Goal: Transaction & Acquisition: Download file/media

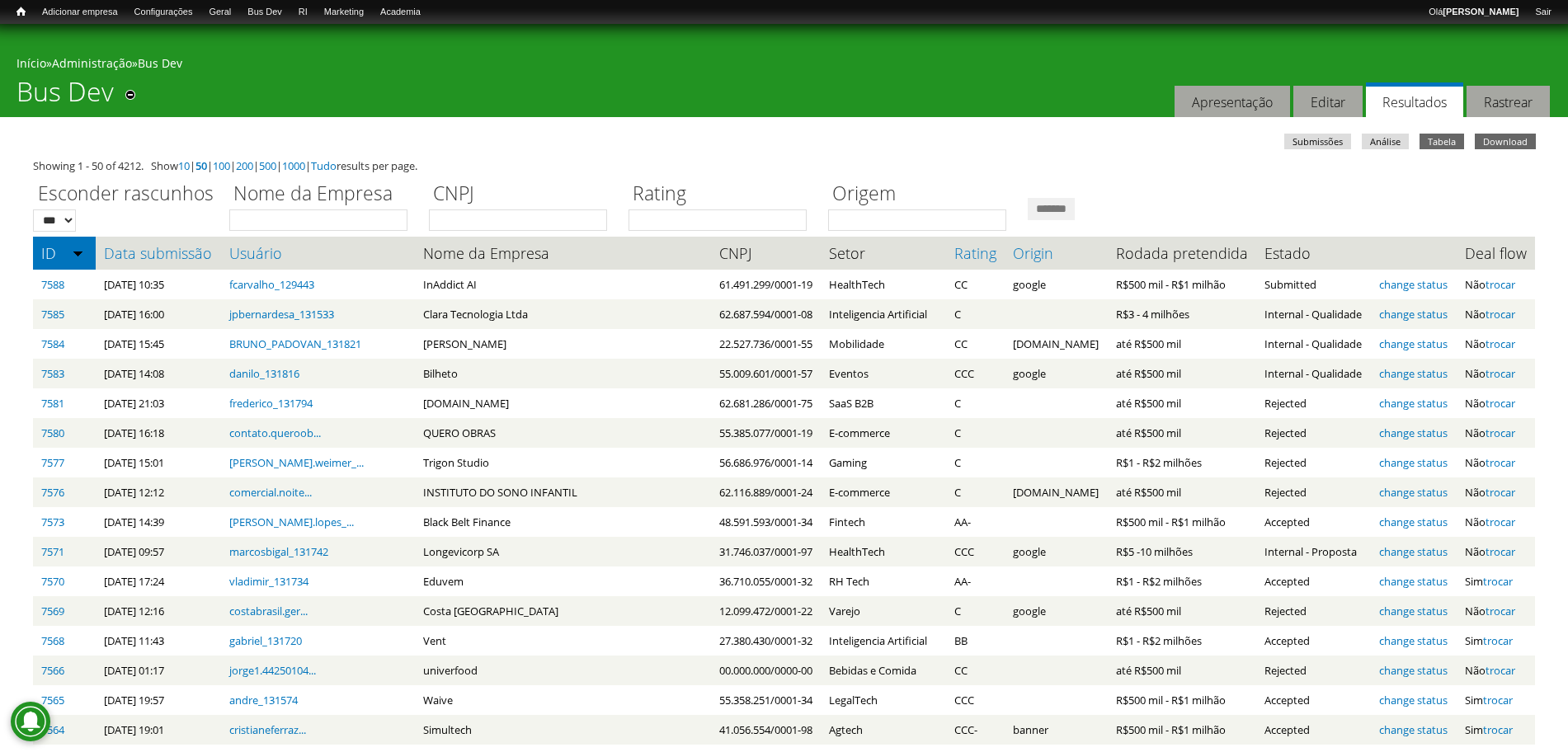
click at [1497, 139] on link "Download" at bounding box center [1505, 141] width 61 height 16
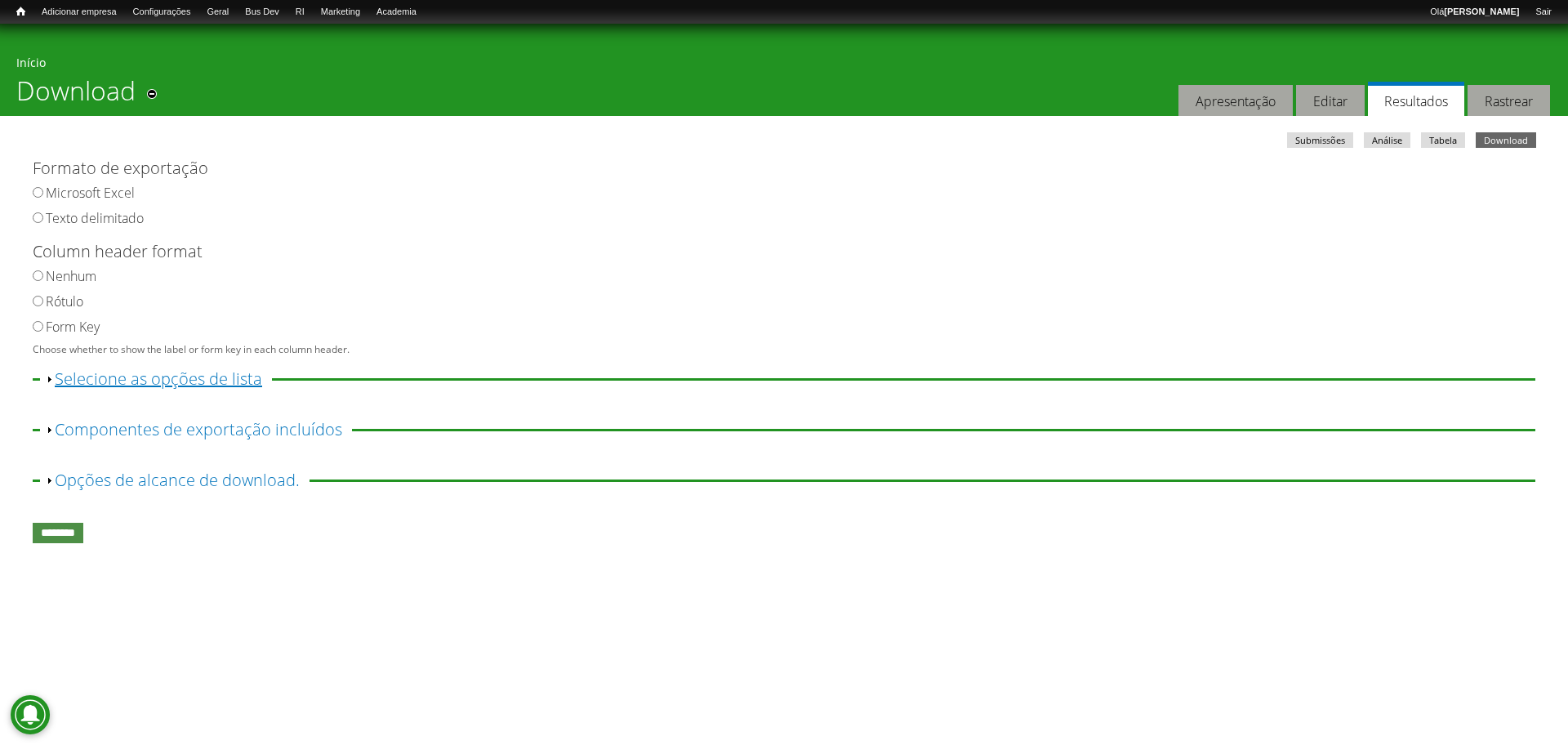
click at [109, 387] on link "Exibir Selecione as opções de lista" at bounding box center [159, 379] width 207 height 22
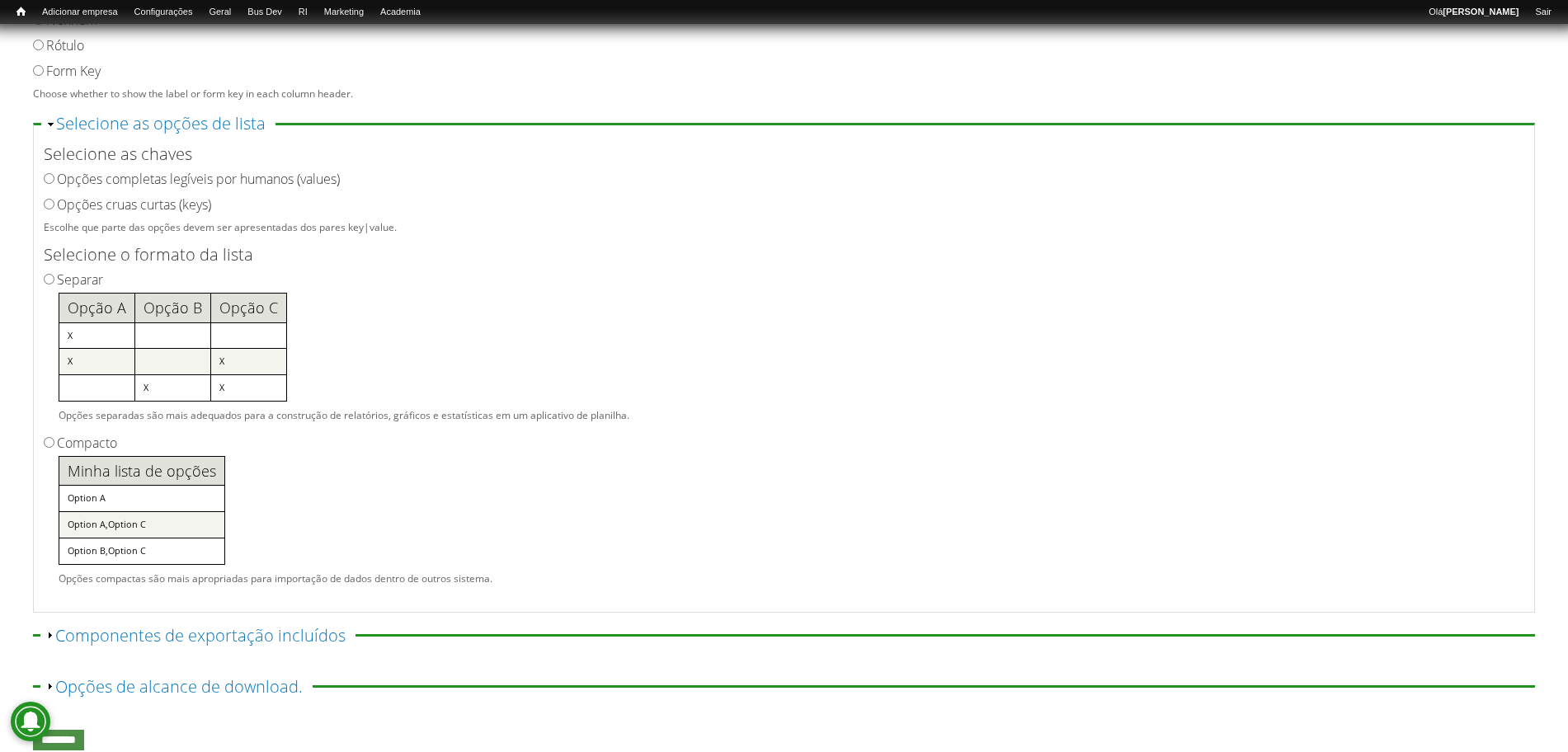
scroll to position [265, 0]
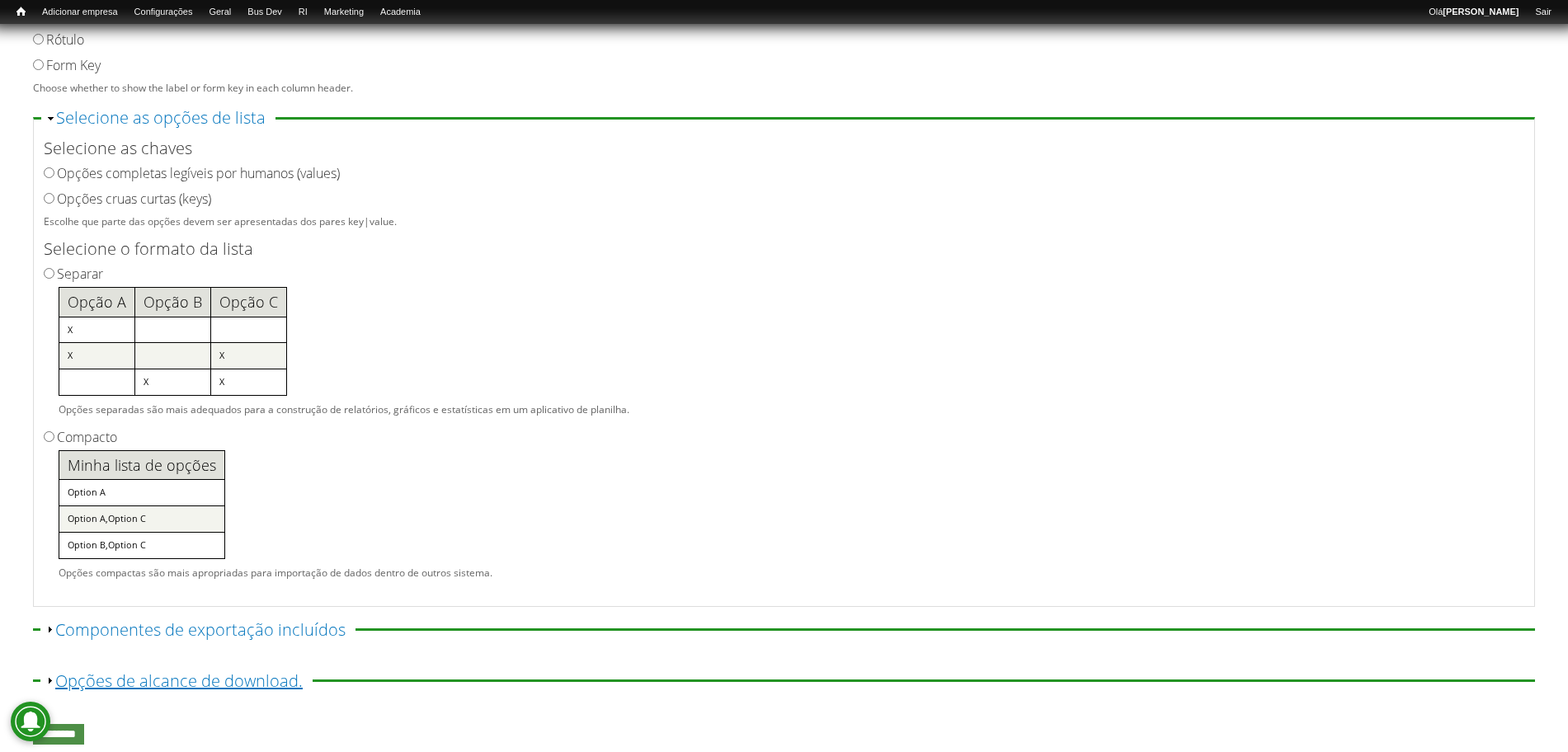
click at [179, 678] on link "Exibir Opções de alcance de download." at bounding box center [179, 680] width 247 height 23
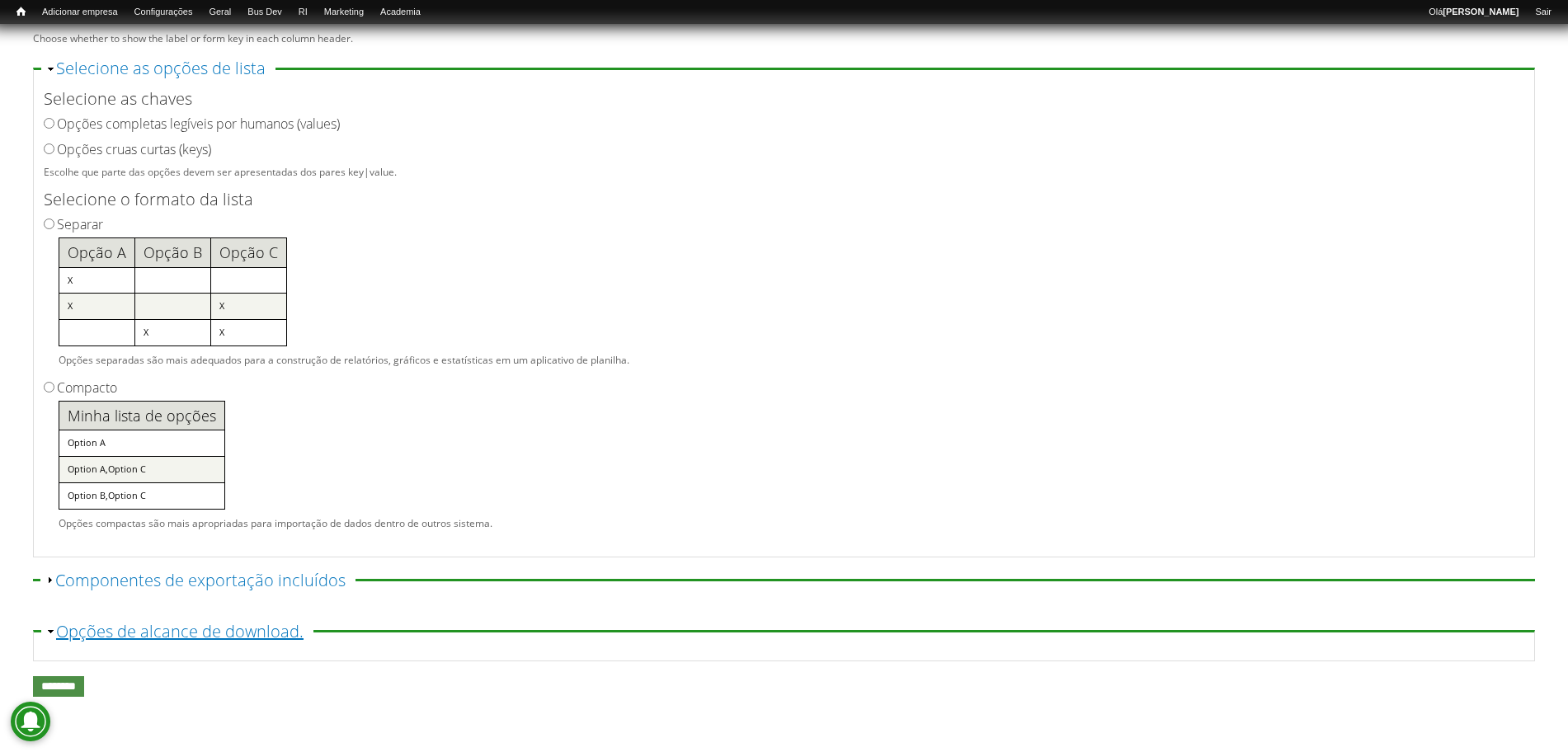
scroll to position [479, 0]
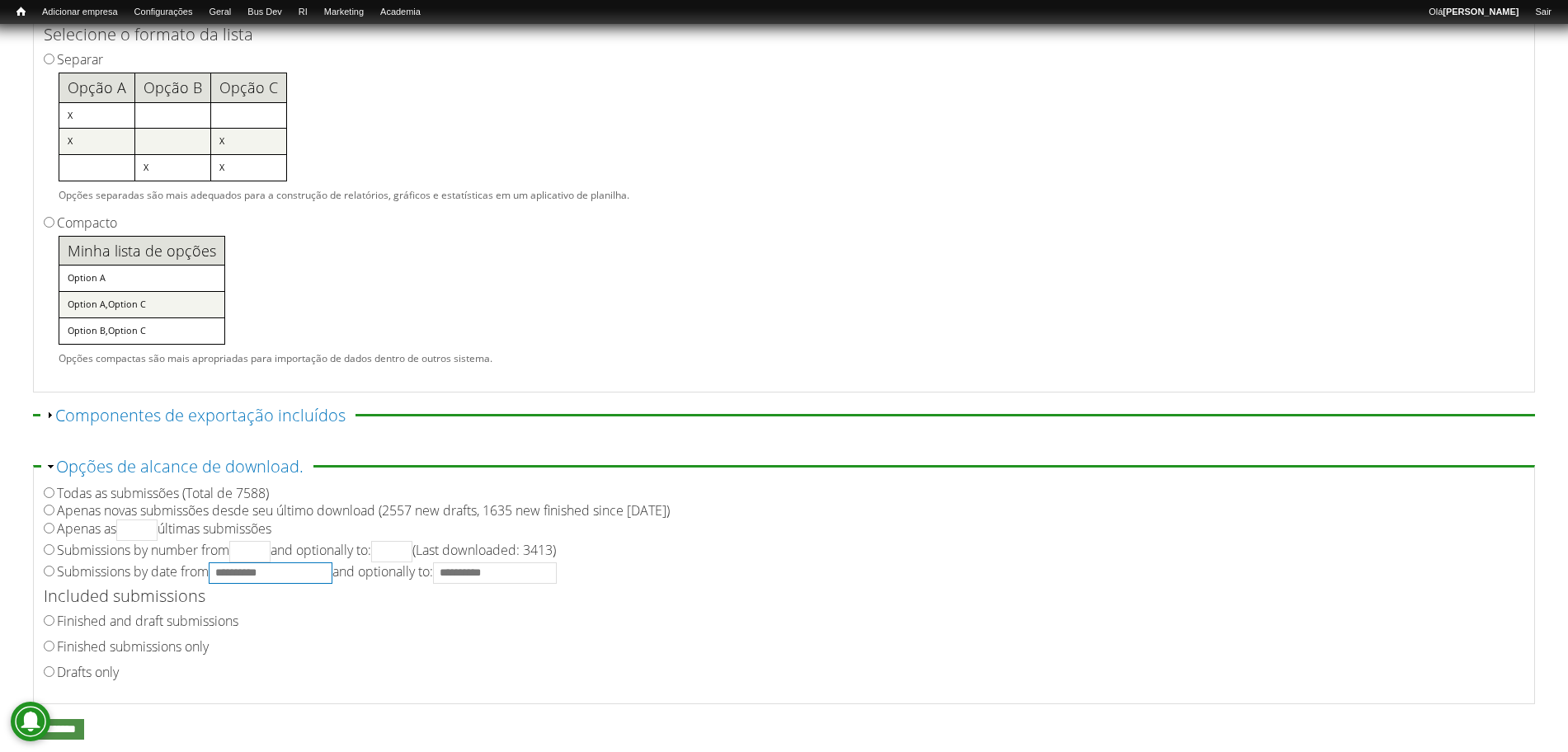
click at [247, 571] on input "Submissions by date from and optionally to:" at bounding box center [270, 572] width 124 height 22
click at [249, 576] on input "Submissions by date from and optionally to:" at bounding box center [270, 572] width 124 height 22
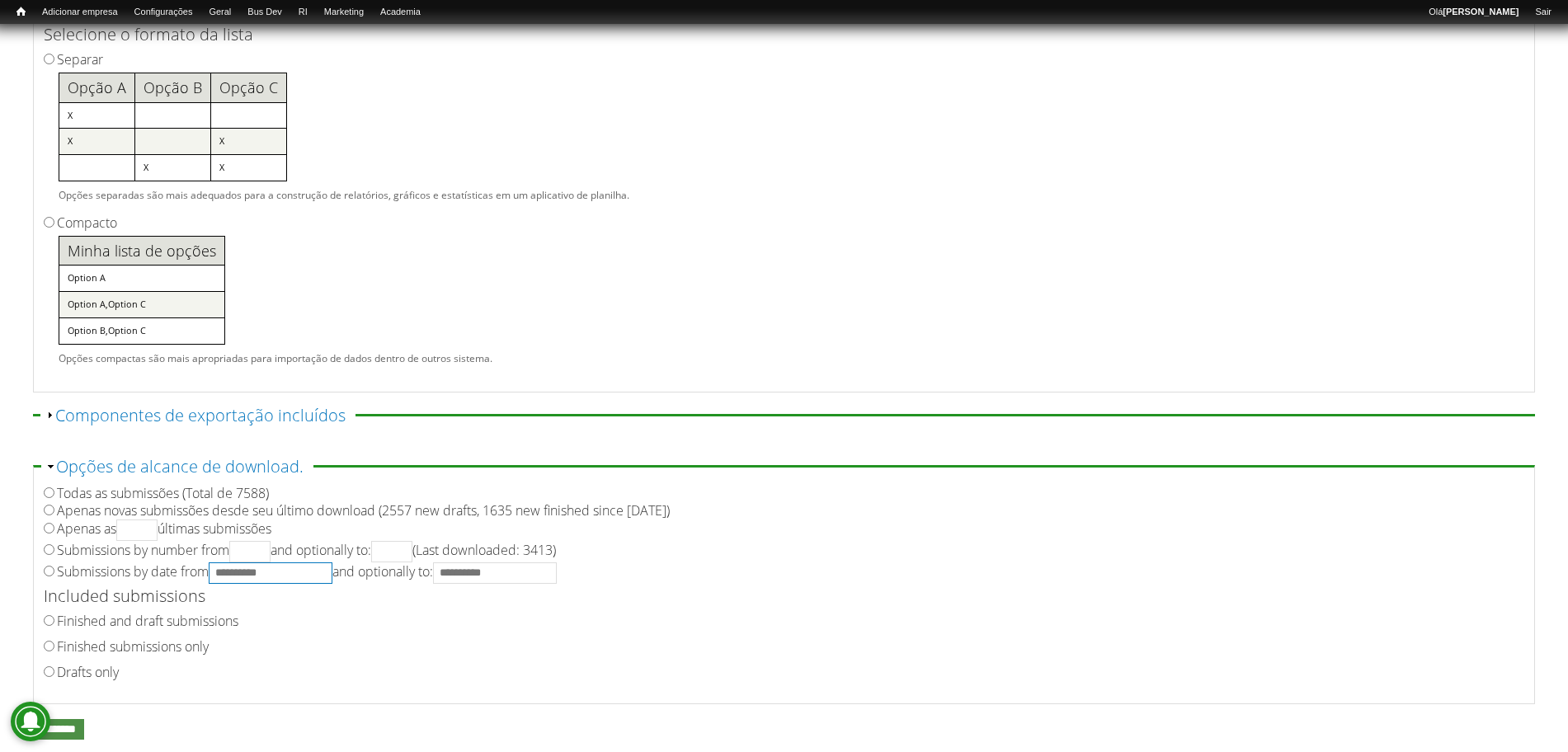
click at [261, 575] on input "Submissions by date from and optionally to:" at bounding box center [270, 572] width 124 height 22
type input "**********"
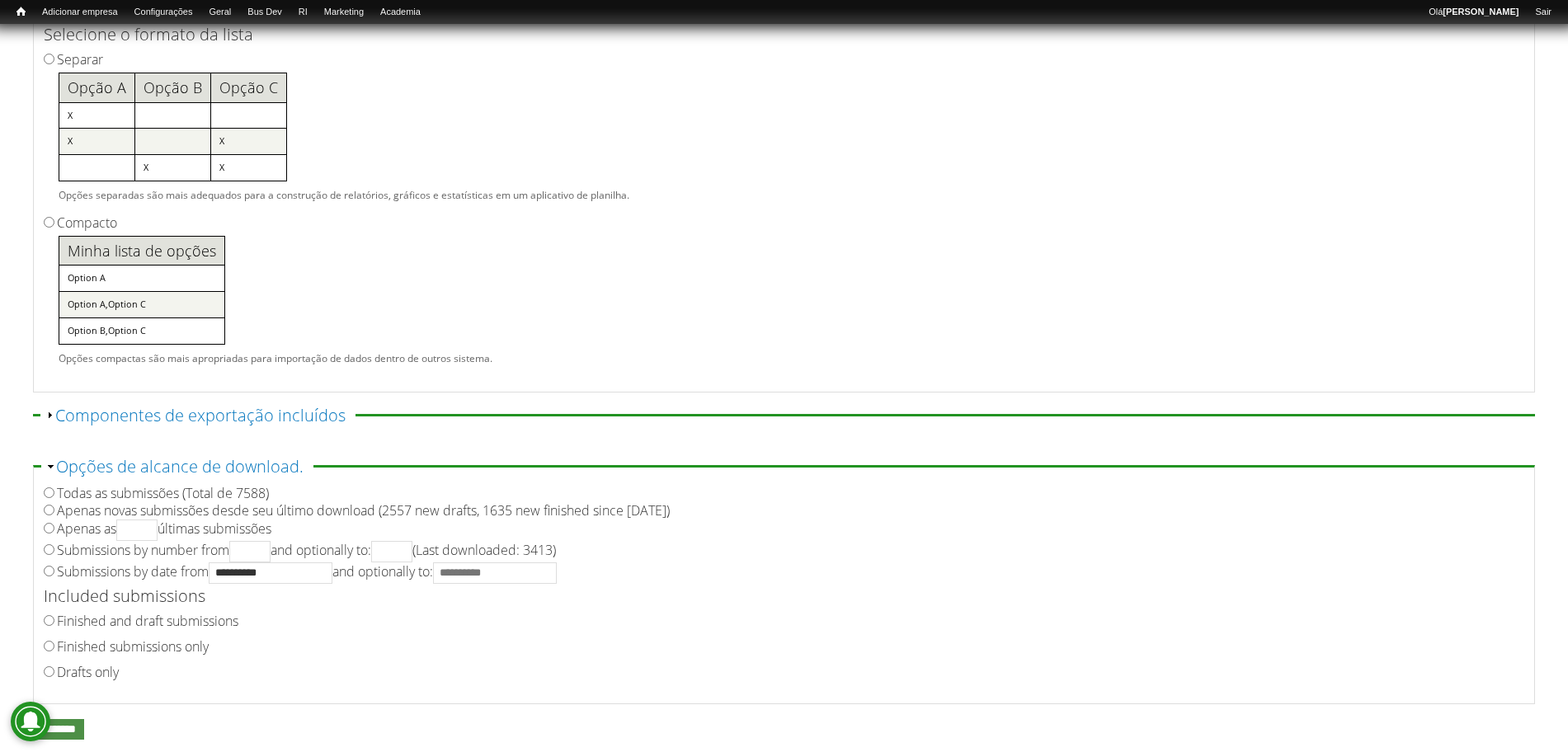
click at [399, 647] on div "Finished submissions only" at bounding box center [778, 646] width 1470 height 25
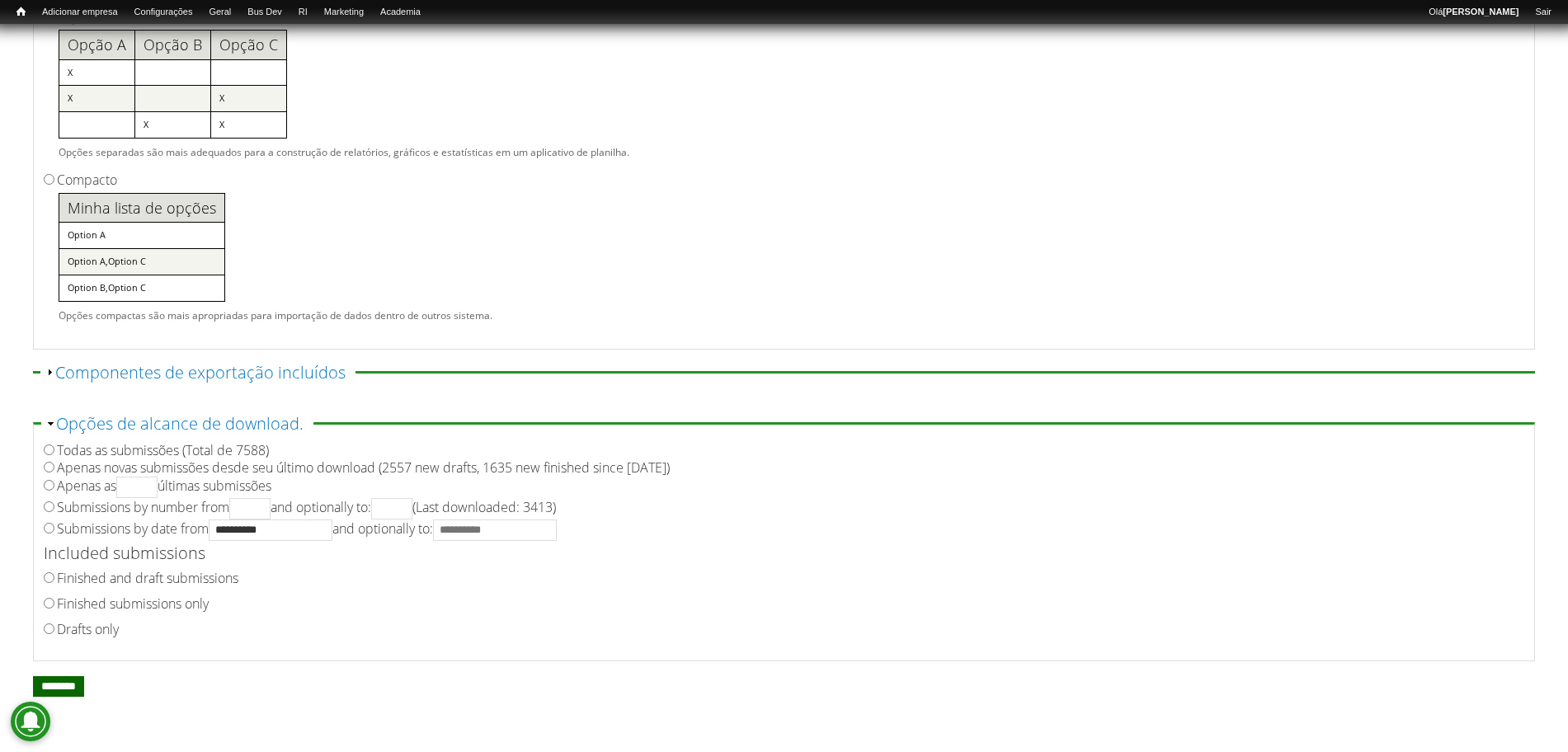
click at [84, 680] on input "********" at bounding box center [58, 686] width 51 height 21
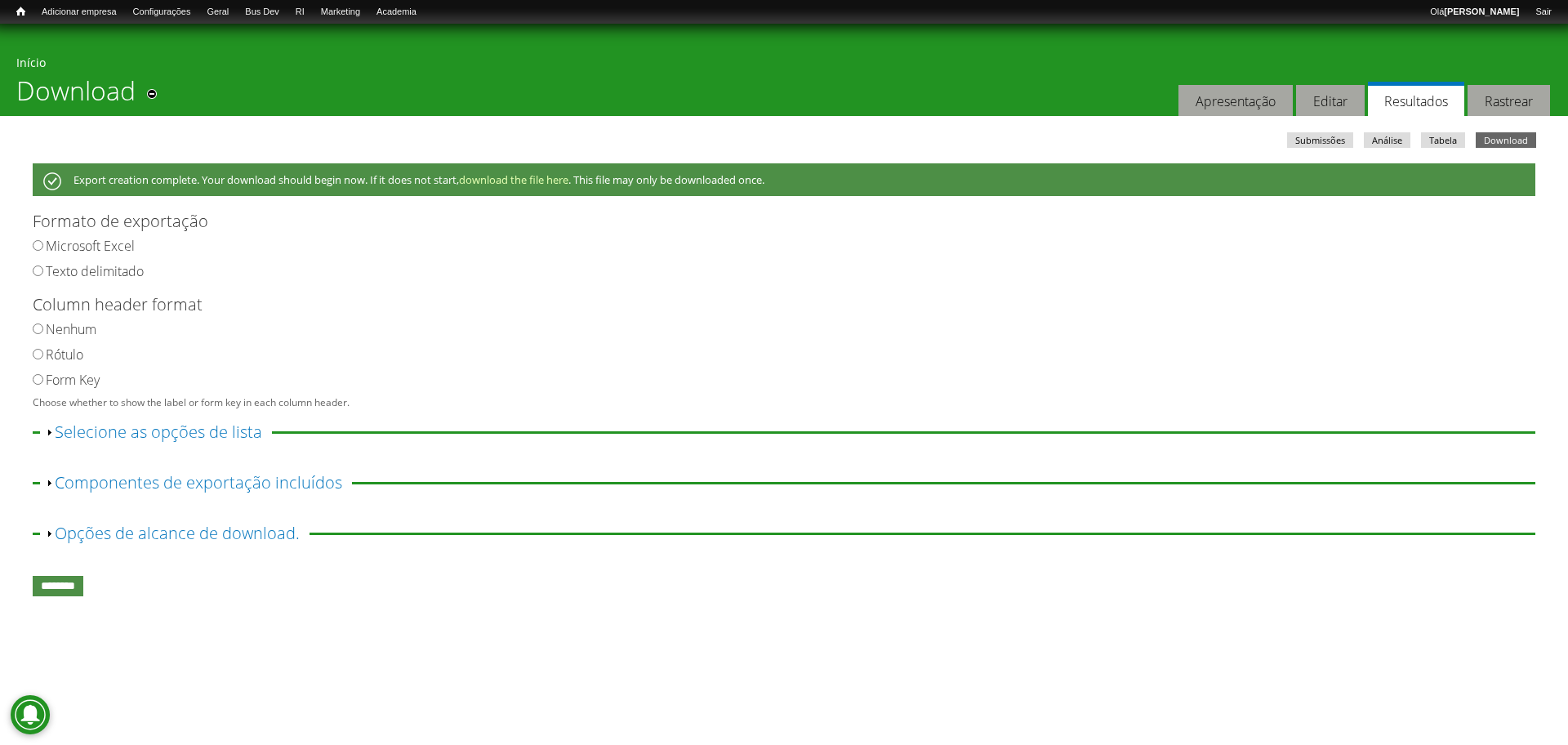
click at [1034, 446] on fieldset "Exibir Selecione as opções de lista Selecione as chaves Opções completas legíve…" at bounding box center [784, 442] width 1503 height 35
click at [70, 488] on link "Exibir Componentes de exportação incluídos" at bounding box center [199, 483] width 288 height 22
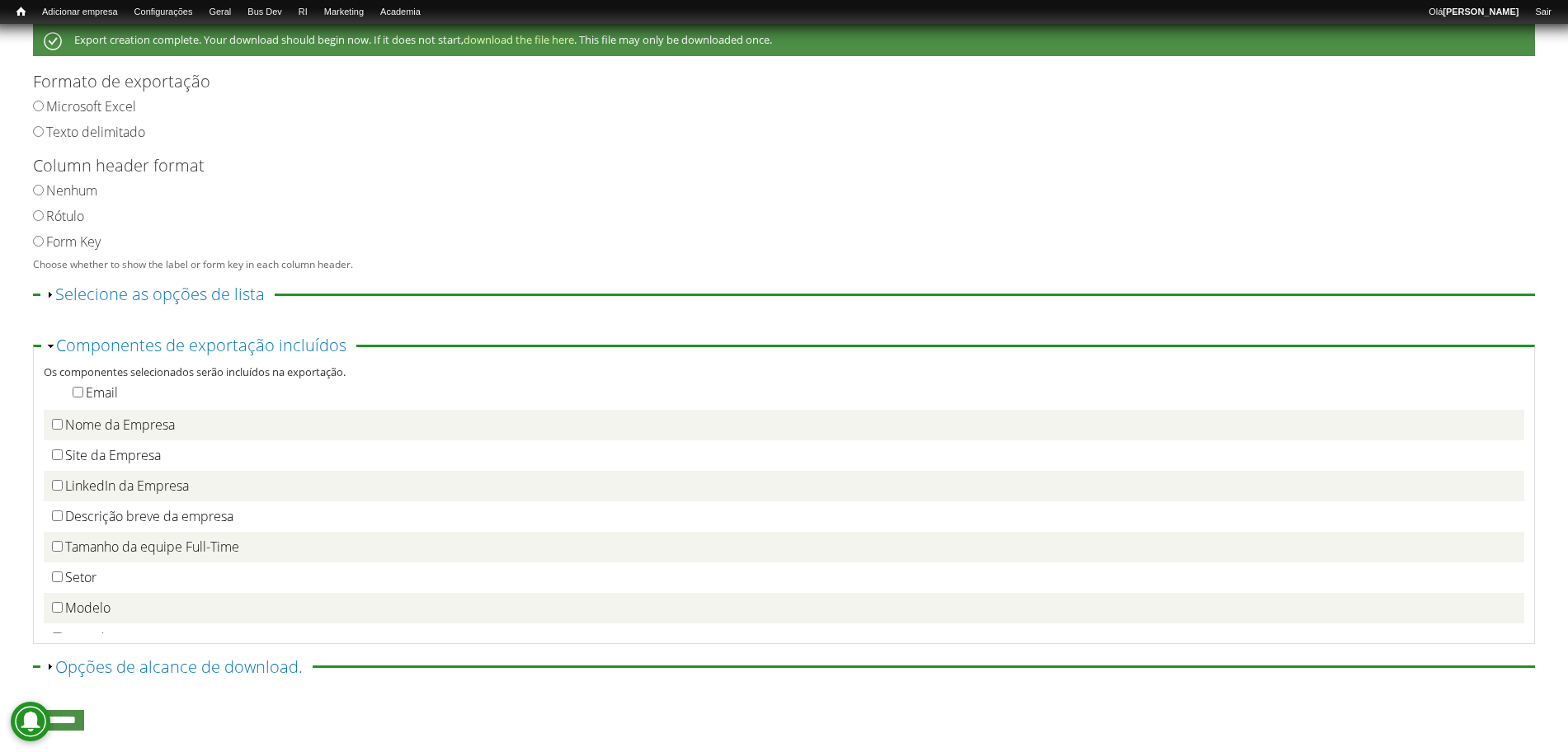
scroll to position [384, 0]
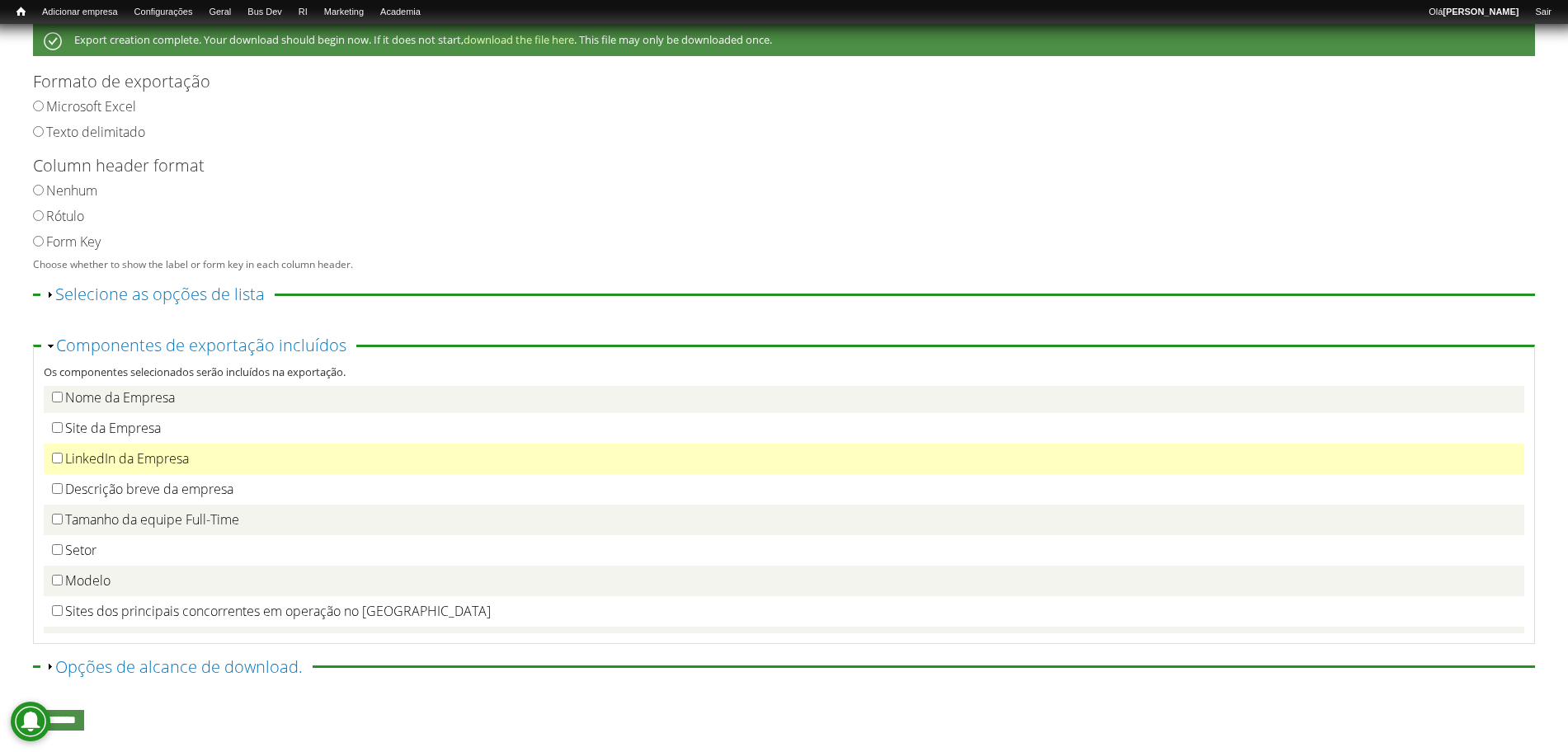
click at [54, 449] on td "LinkedIn da Empresa" at bounding box center [784, 459] width 1480 height 30
click at [56, 464] on div "LinkedIn da Empresa" at bounding box center [784, 459] width 1463 height 17
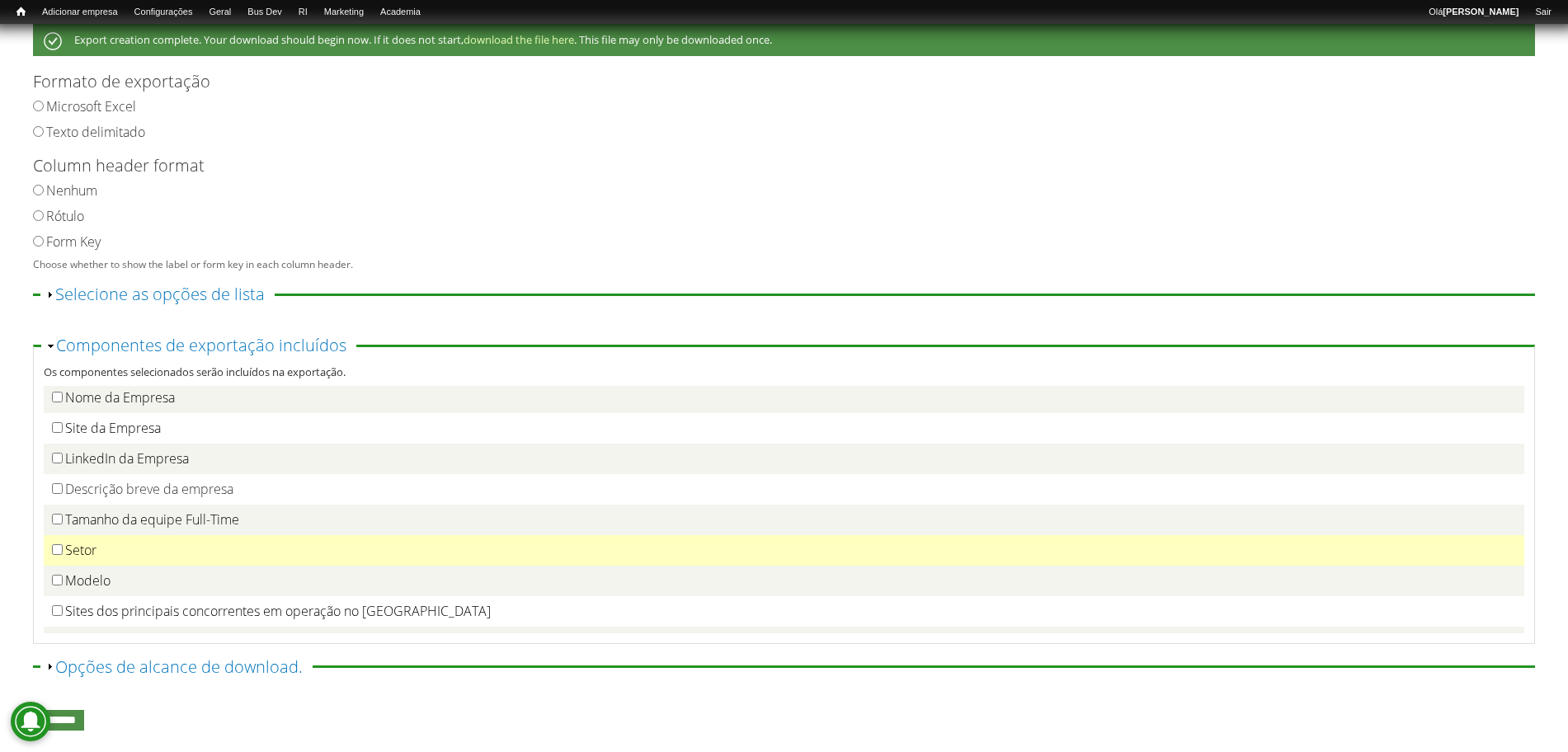
click at [50, 552] on td "Setor" at bounding box center [784, 550] width 1480 height 30
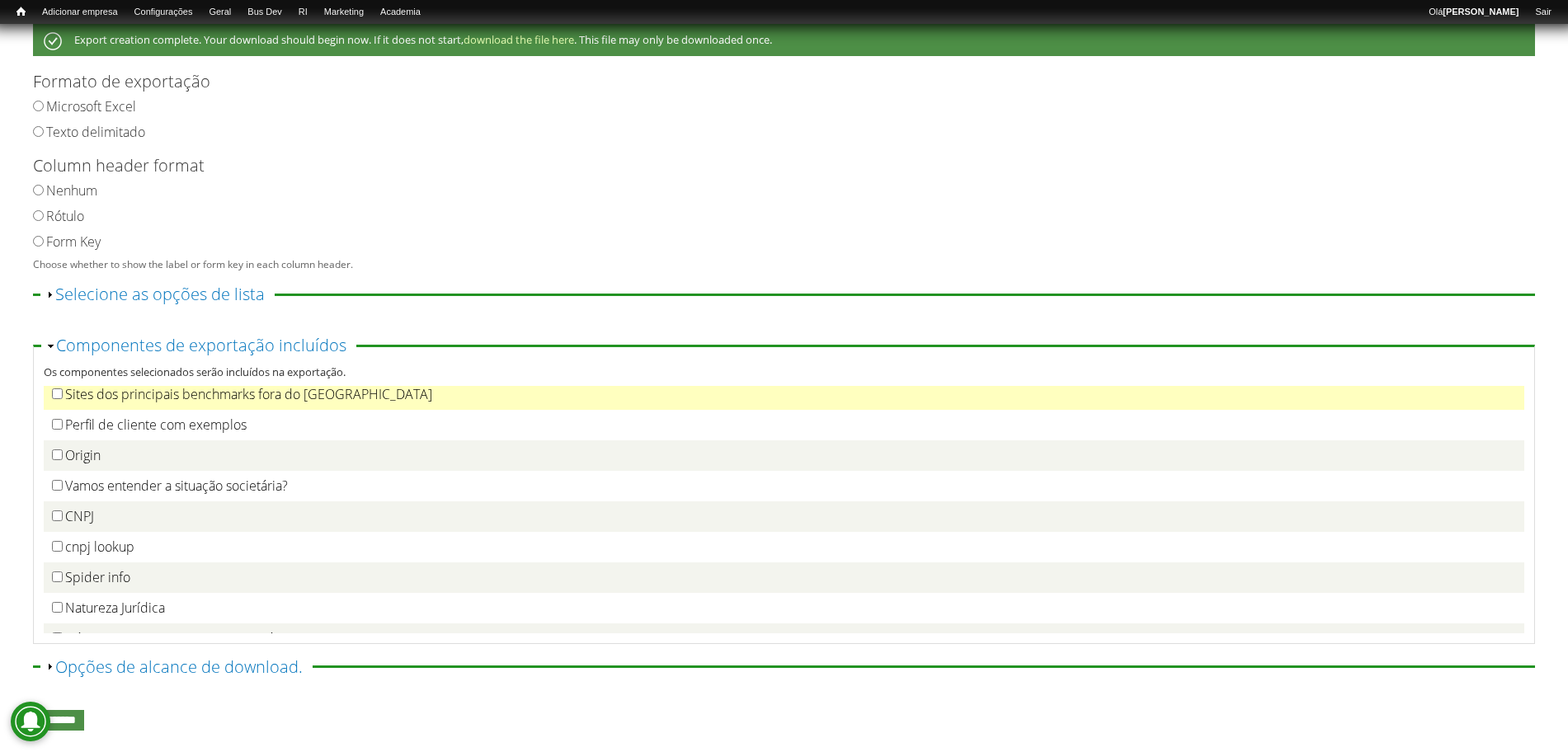
scroll to position [591, 0]
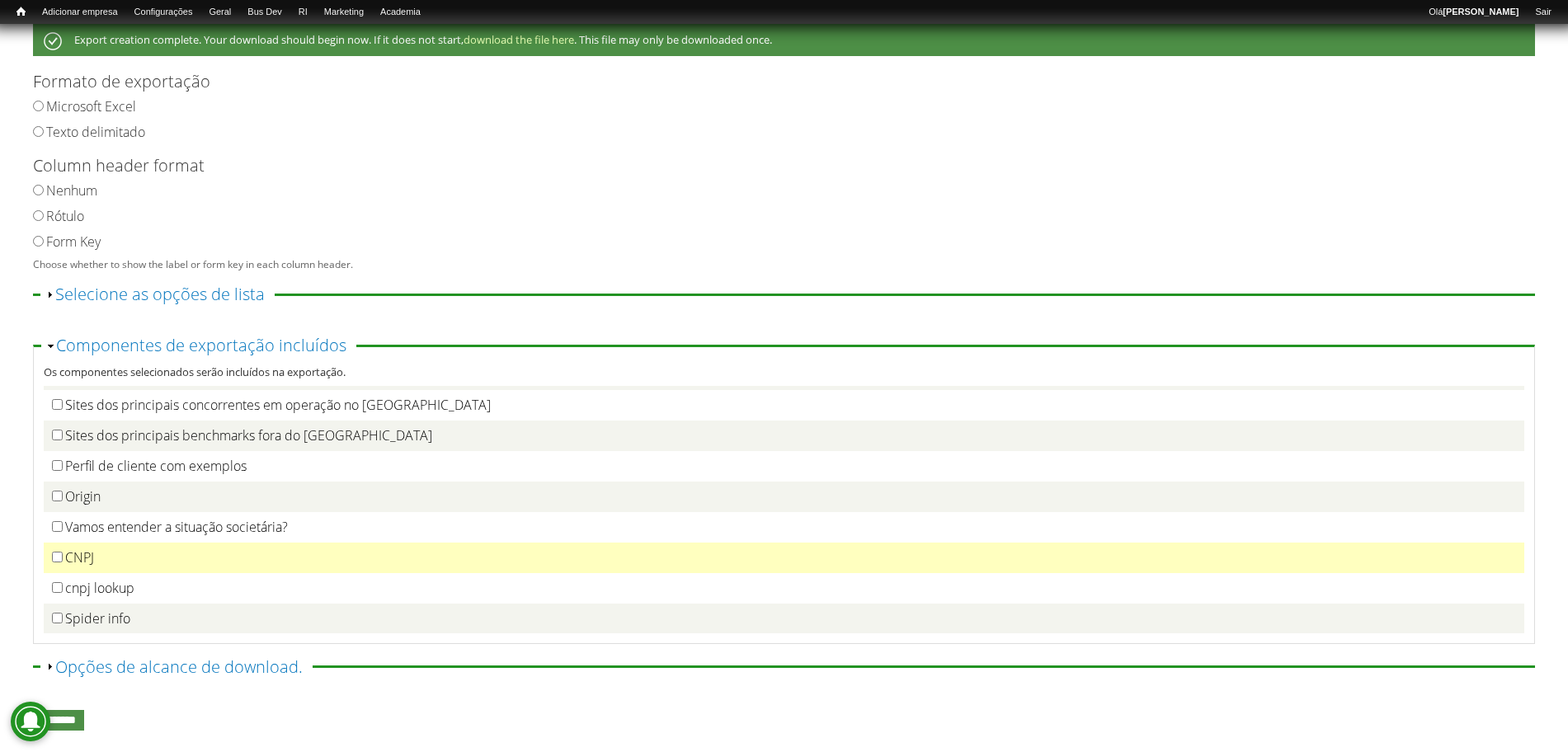
click at [51, 549] on td "CNPJ" at bounding box center [784, 557] width 1480 height 30
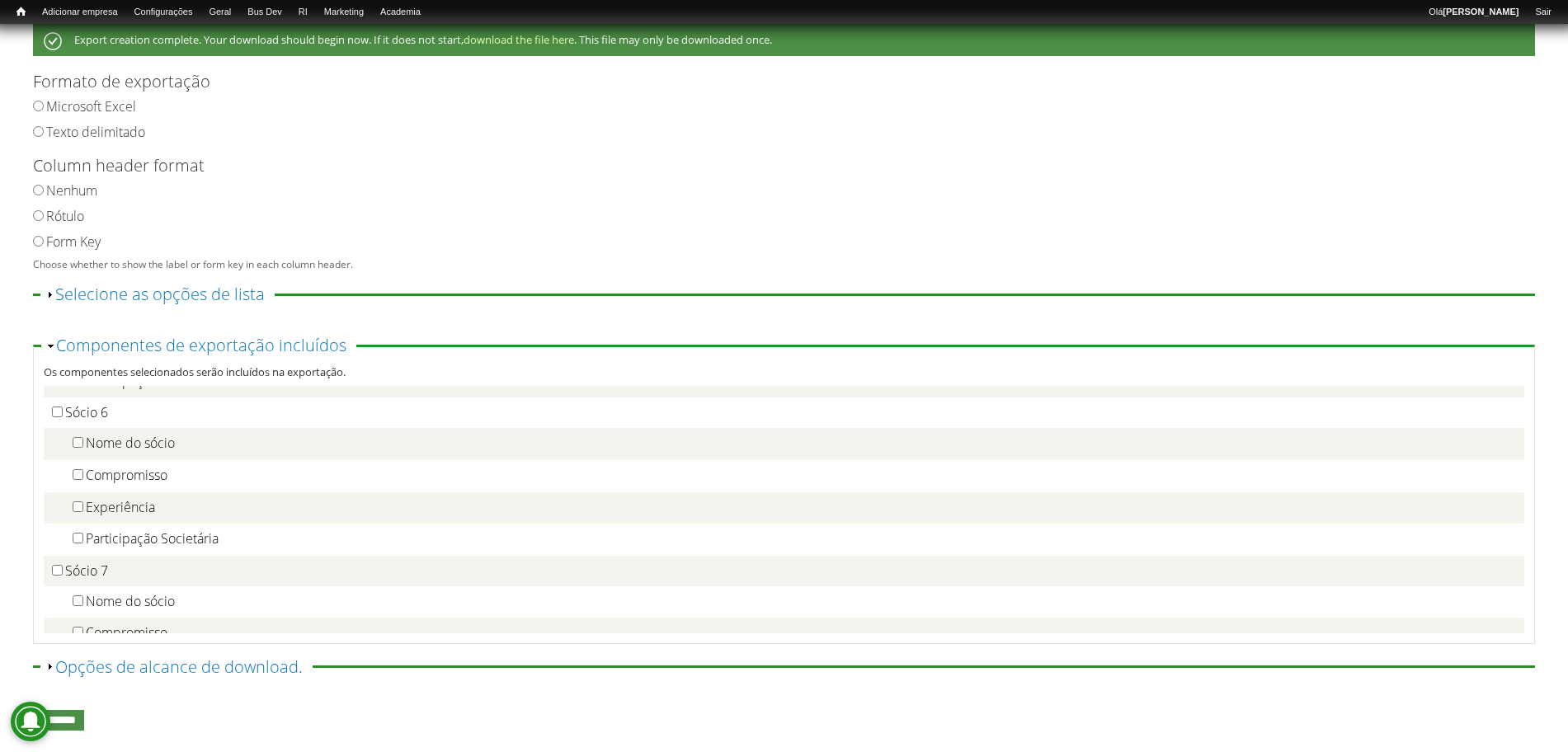
scroll to position [1775, 0]
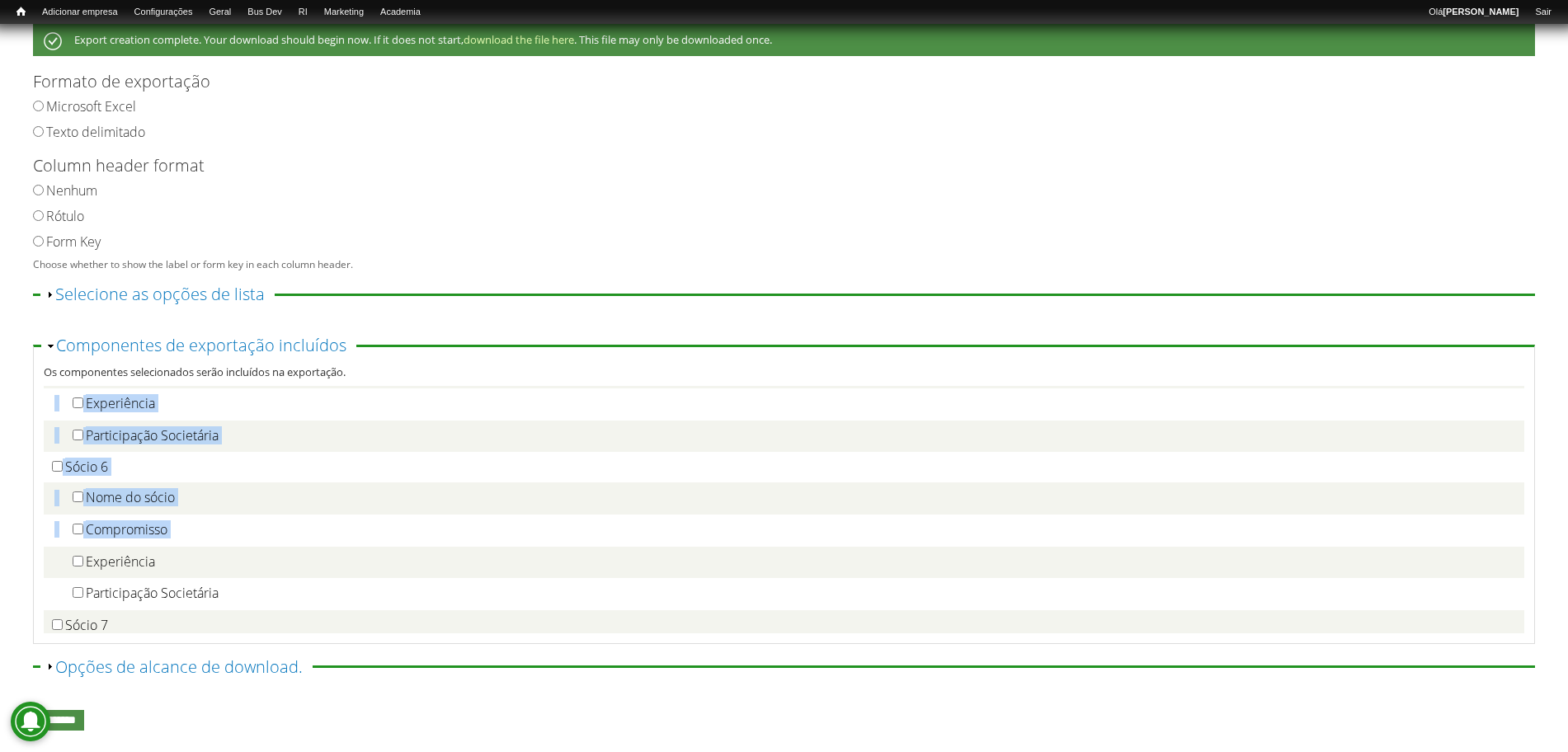
drag, startPoint x: 1505, startPoint y: 526, endPoint x: 1513, endPoint y: 529, distance: 8.5
click at [1513, 529] on div "Incluir todos os componentes Informações da submissão Serial SID Submitted Time…" at bounding box center [784, 509] width 1480 height 247
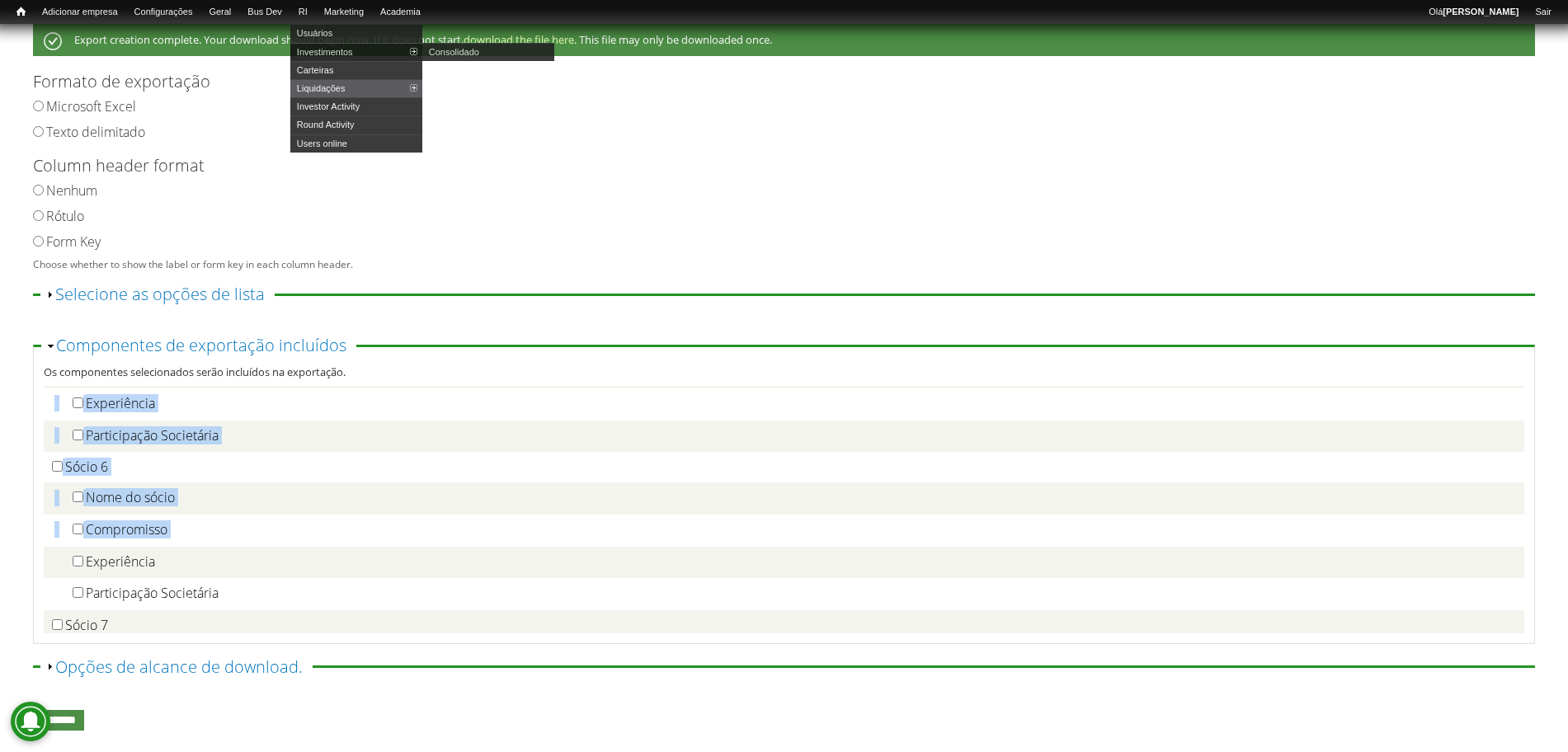
click at [338, 47] on link "Investimentos" at bounding box center [356, 51] width 132 height 18
